Goal: Navigation & Orientation: Find specific page/section

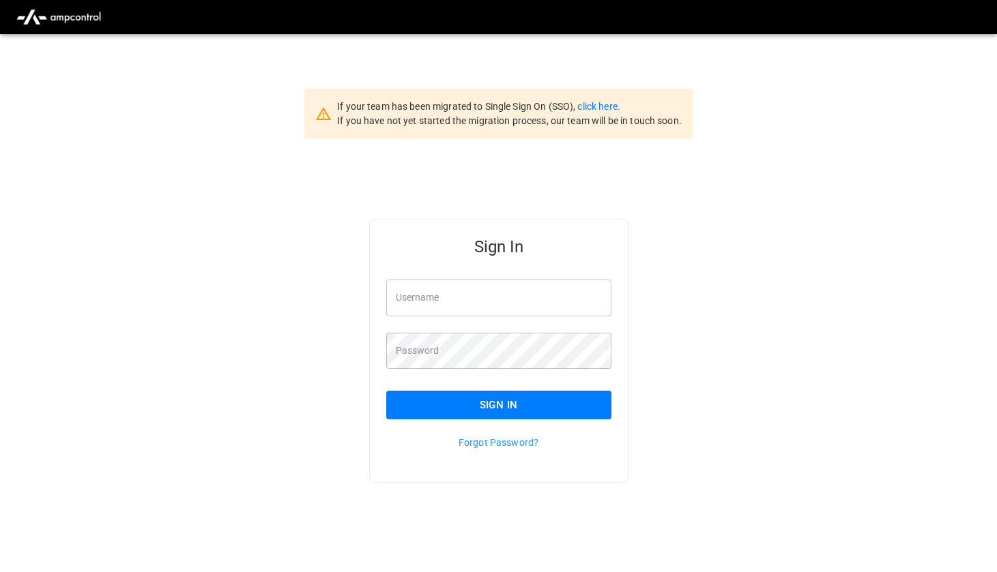
type input "*******"
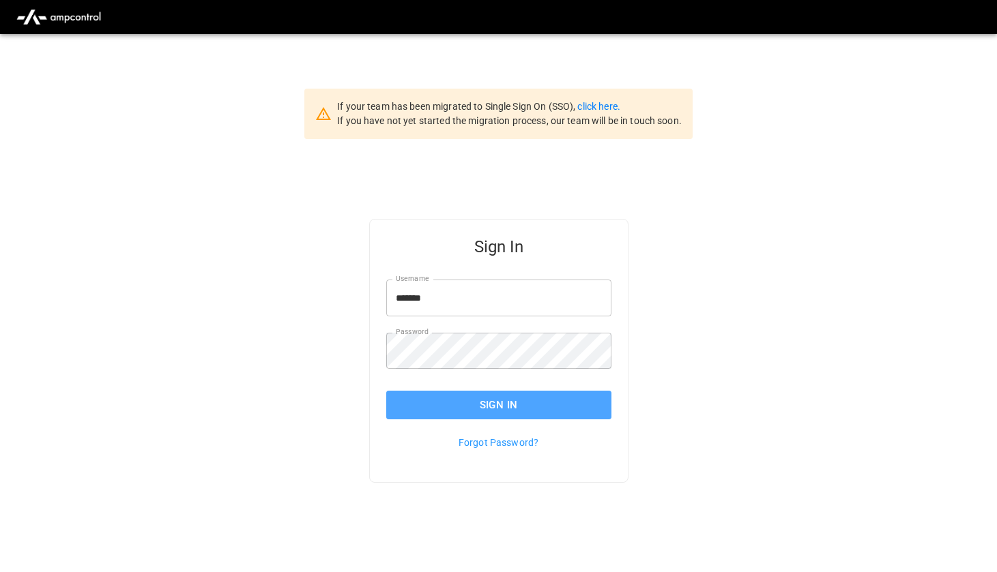
click at [482, 398] on button "Sign In" at bounding box center [498, 405] width 225 height 29
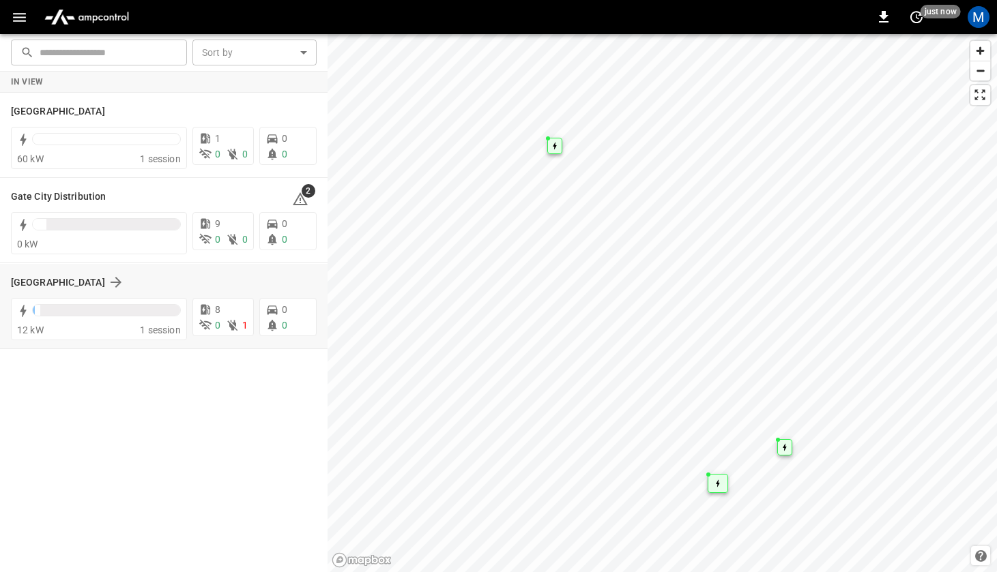
click at [218, 280] on div "[GEOGRAPHIC_DATA]" at bounding box center [155, 282] width 289 height 16
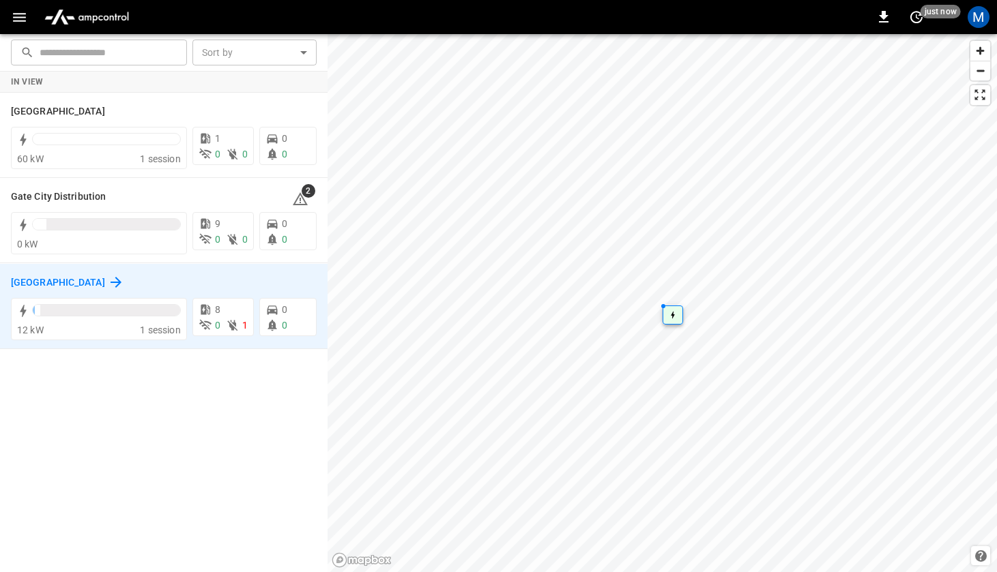
click at [48, 280] on h6 "[GEOGRAPHIC_DATA]" at bounding box center [58, 283] width 94 height 15
